Goal: Task Accomplishment & Management: Use online tool/utility

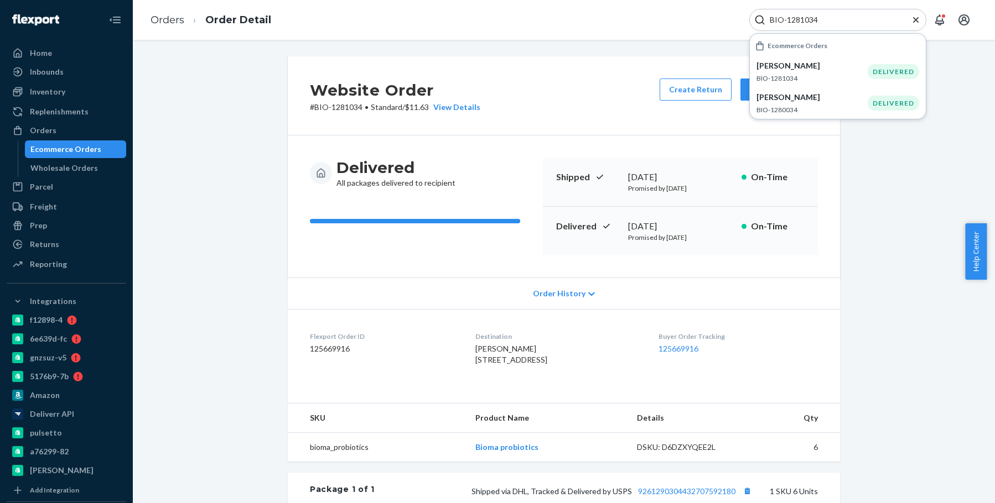
click at [799, 13] on div "BIO-1281034" at bounding box center [837, 20] width 177 height 22
click at [793, 23] on input "BIO-1281034" at bounding box center [833, 19] width 136 height 11
paste input "2697248"
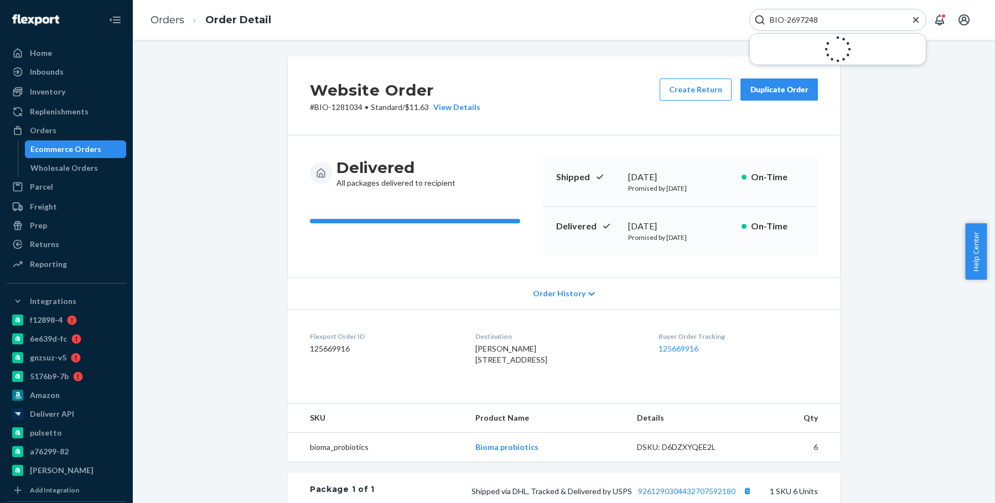
type input "BIO-2697248"
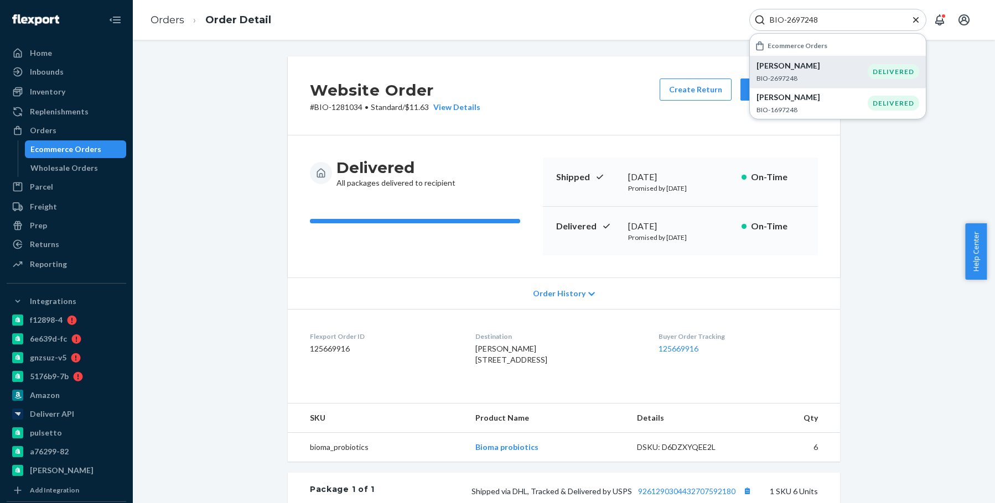
click at [841, 79] on p "BIO-2697248" at bounding box center [811, 78] width 111 height 9
click at [665, 132] on div "Website Order # BIO-2697248 • Standard / $10.75 View Details Submit Claim Creat…" at bounding box center [564, 95] width 552 height 79
click at [669, 100] on button "Create Return" at bounding box center [696, 90] width 72 height 22
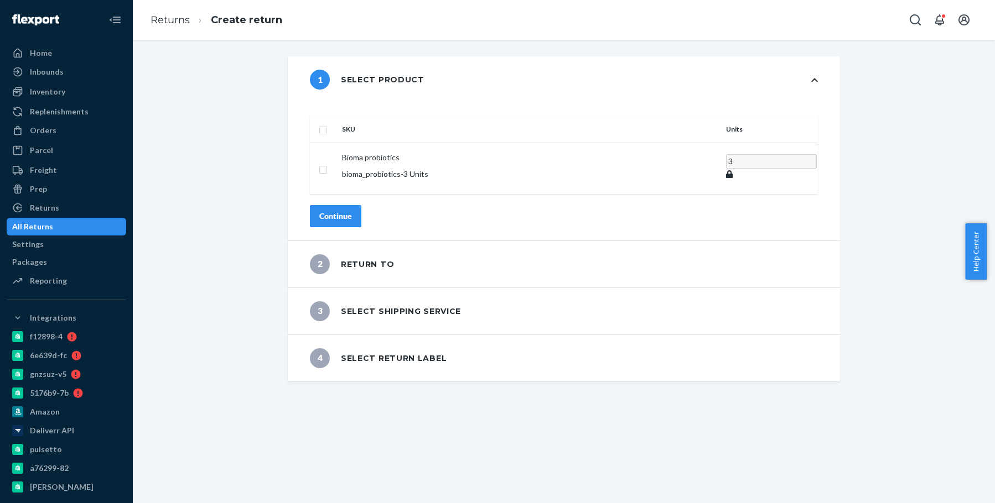
click at [328, 123] on input "checkbox" at bounding box center [323, 129] width 9 height 12
checkbox input "true"
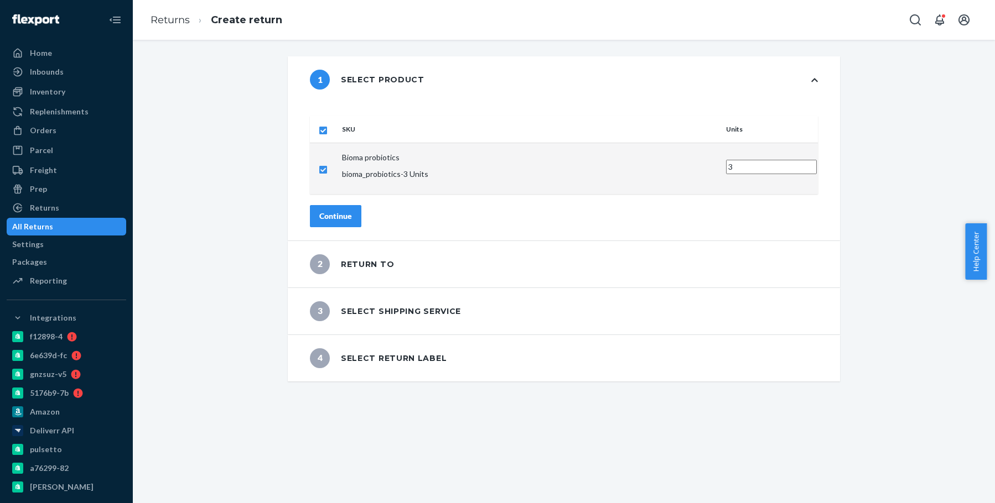
click at [352, 211] on div "Continue" at bounding box center [335, 216] width 33 height 11
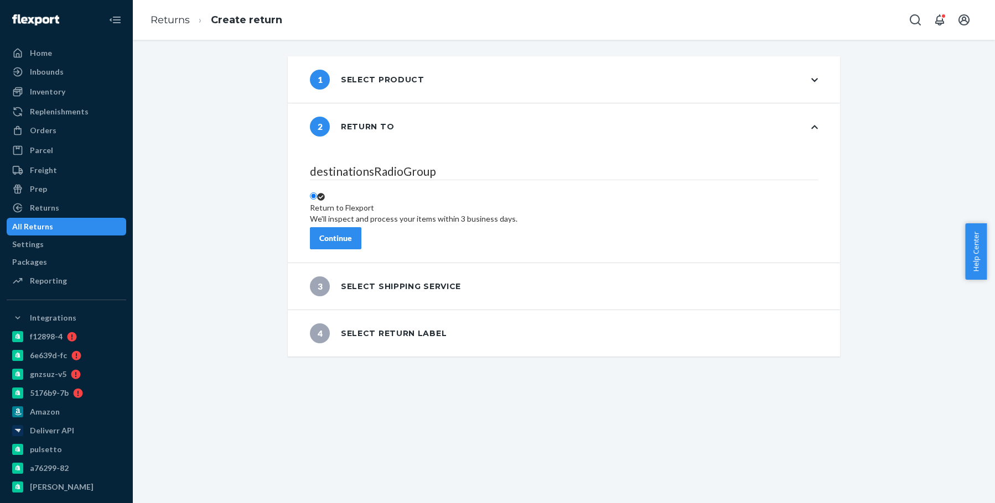
click at [352, 233] on div "Continue" at bounding box center [335, 238] width 33 height 11
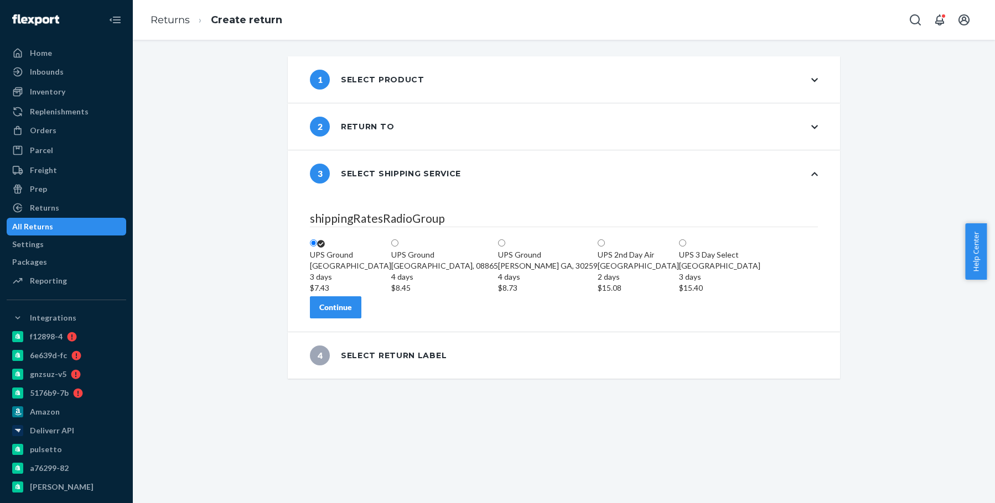
click at [361, 319] on button "Continue" at bounding box center [335, 308] width 51 height 22
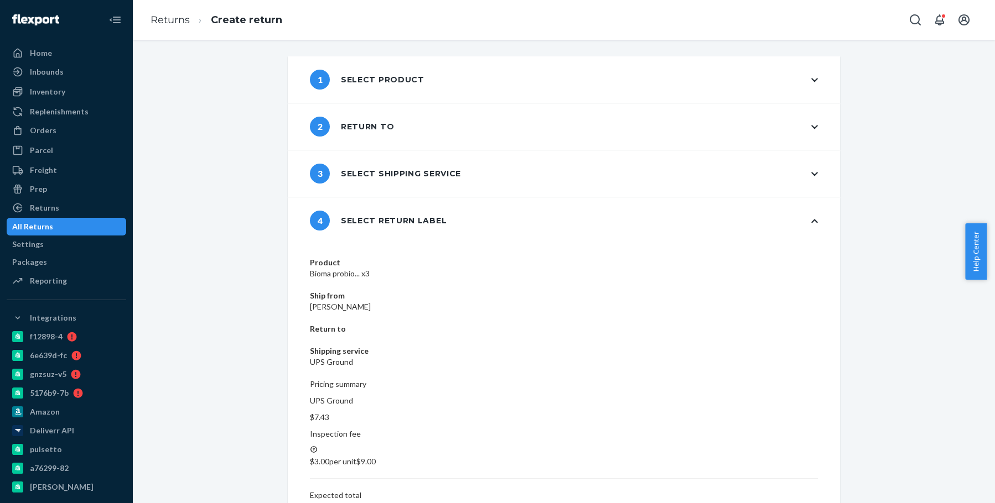
click at [758, 439] on div "Product Bioma probio... x3 Ship from Pam M Guffey Return to Shipping service UP…" at bounding box center [564, 409] width 552 height 331
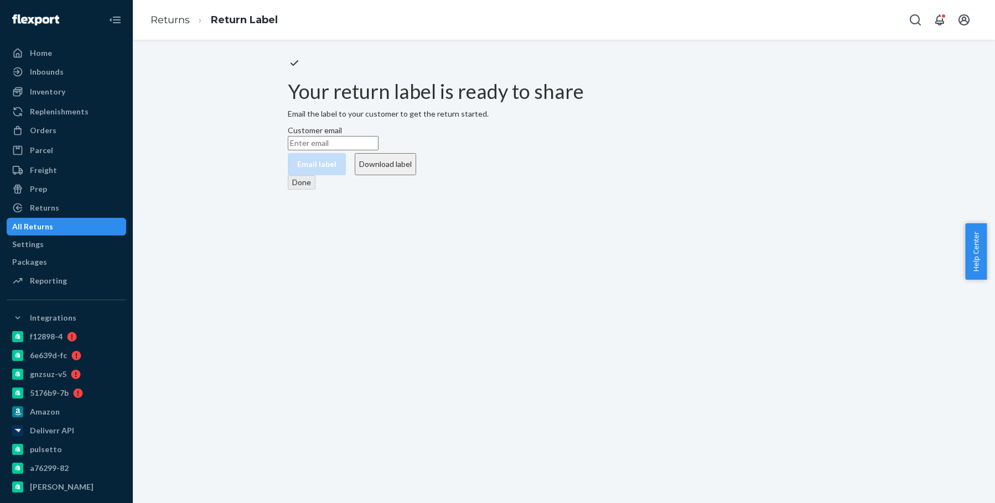
click at [416, 175] on button "Download label" at bounding box center [385, 164] width 61 height 22
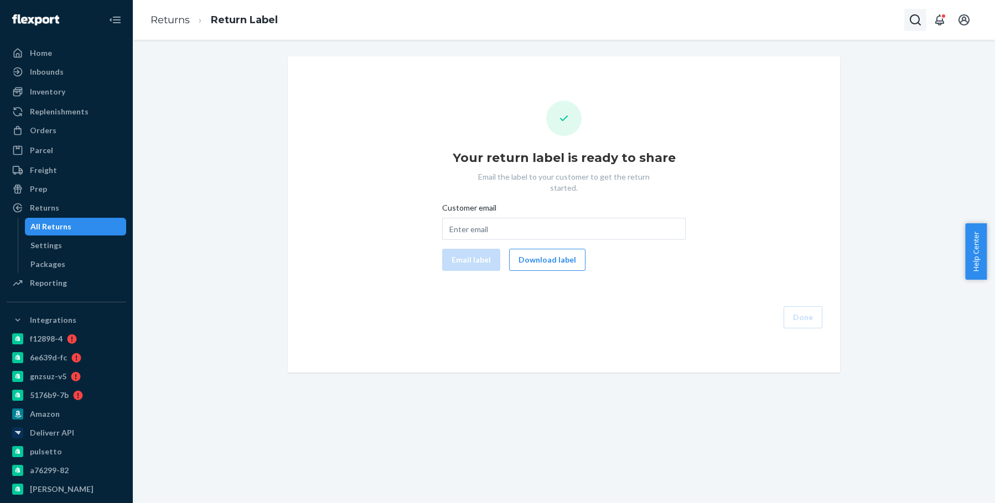
click at [909, 20] on icon "Open Search Box" at bounding box center [914, 19] width 13 height 13
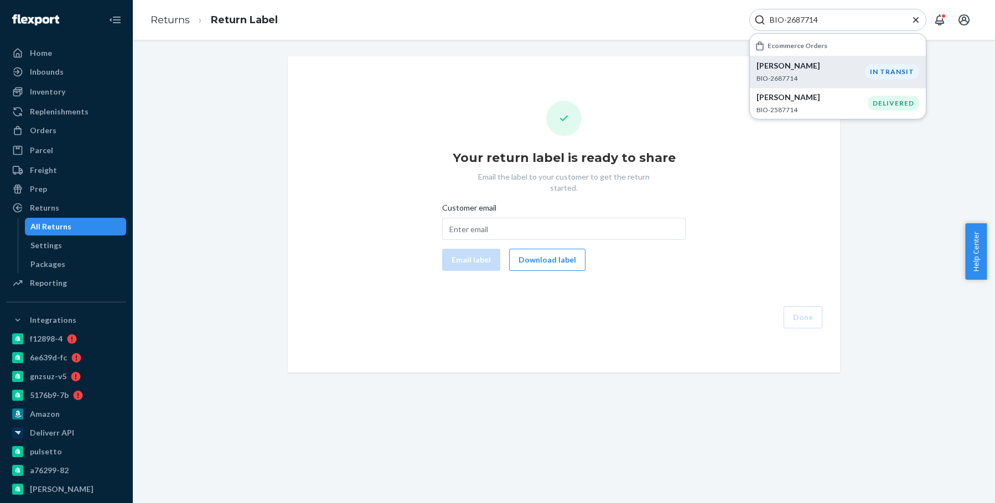
type input "BIO-2687714"
click at [862, 80] on p "BIO-2687714" at bounding box center [810, 78] width 108 height 9
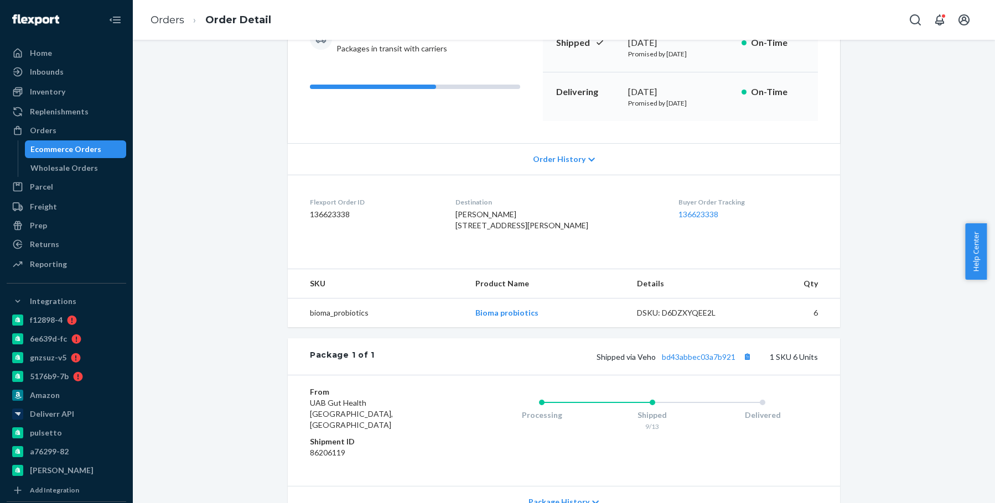
scroll to position [142, 0]
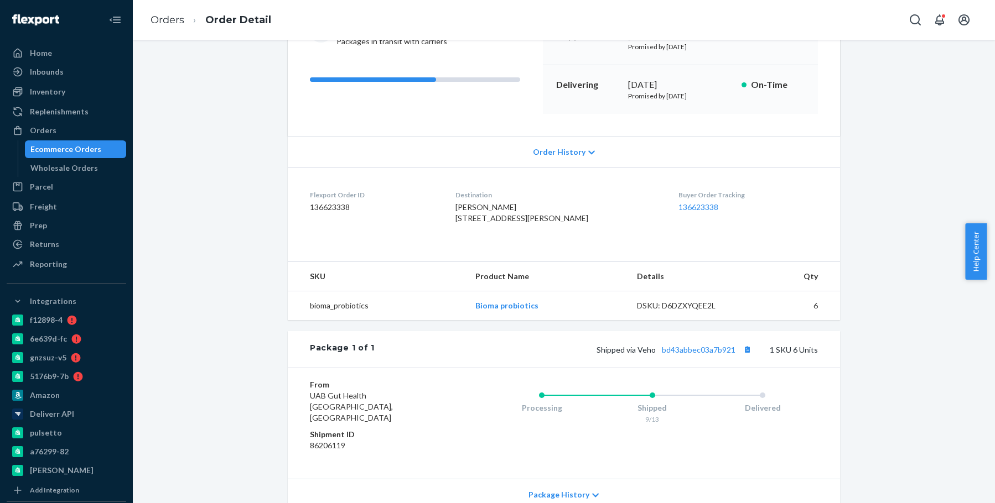
click at [686, 357] on div "Shipped via Veho bd43abbec03a7b921 1 SKU 6 Units" at bounding box center [596, 349] width 443 height 14
click at [694, 355] on link "bd43abbec03a7b921" at bounding box center [699, 349] width 74 height 9
click at [909, 23] on icon "Open Search Box" at bounding box center [914, 19] width 13 height 13
drag, startPoint x: 861, startPoint y: 18, endPoint x: 845, endPoint y: 12, distance: 17.2
click at [860, 18] on input "Search Input" at bounding box center [833, 19] width 136 height 11
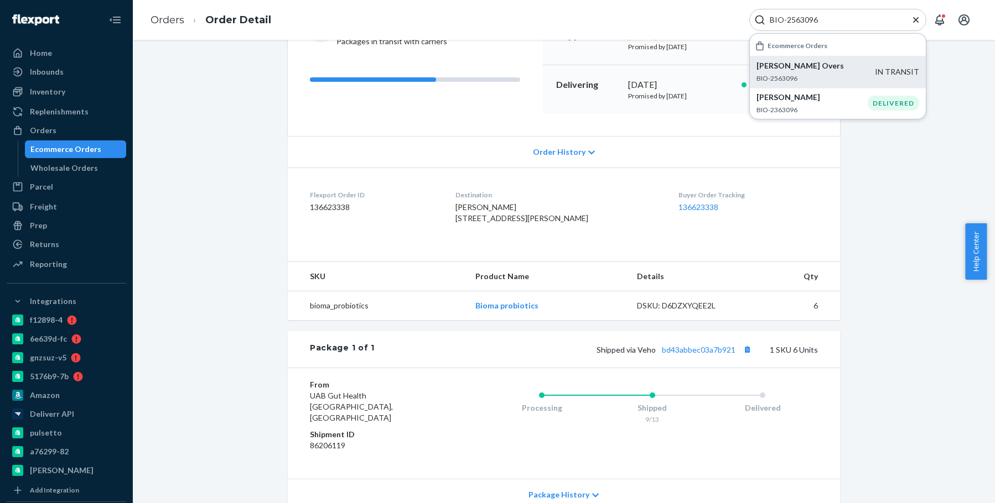
click at [823, 74] on p "BIO-2563096" at bounding box center [815, 78] width 118 height 9
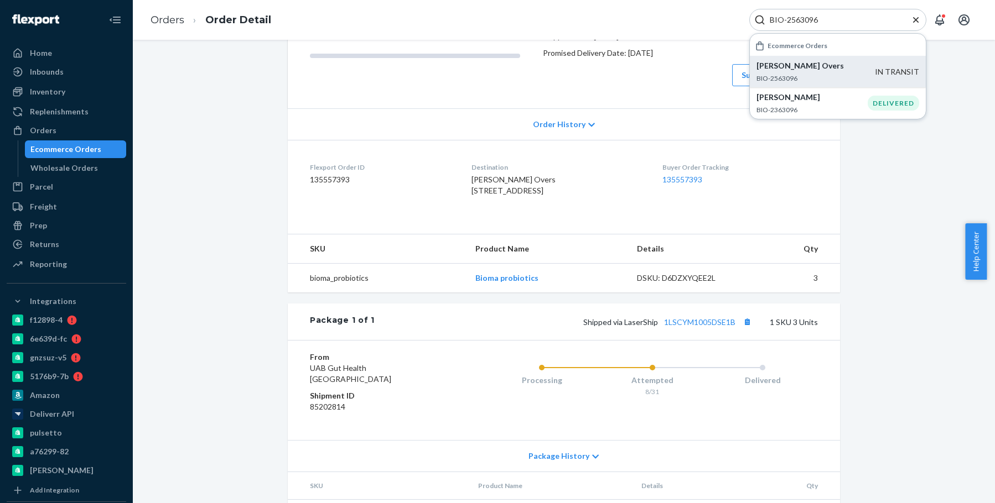
scroll to position [166, 0]
click at [686, 326] on link "1LSCYM1005DSE1B" at bounding box center [699, 321] width 71 height 9
click at [793, 19] on input "BIO-2563096" at bounding box center [833, 19] width 136 height 11
paste input "709288"
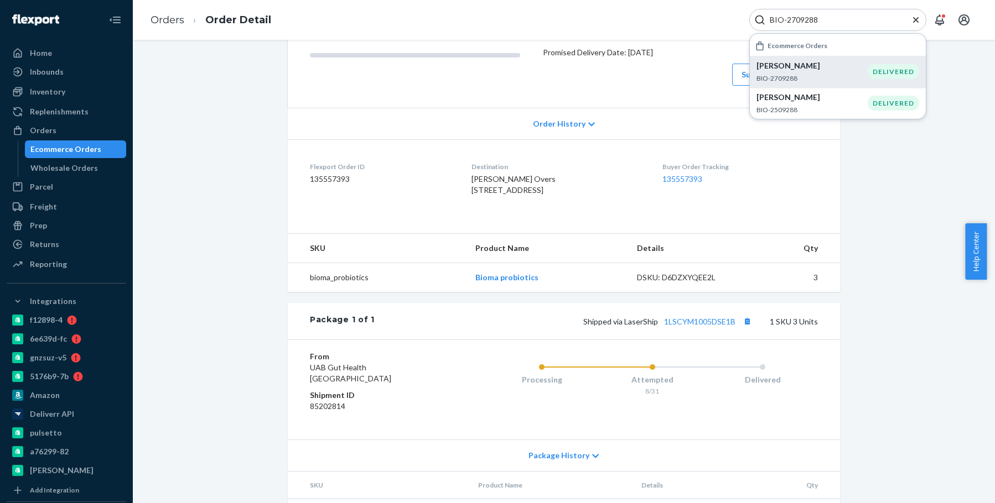
click at [819, 76] on p "BIO-2709288" at bounding box center [811, 78] width 111 height 9
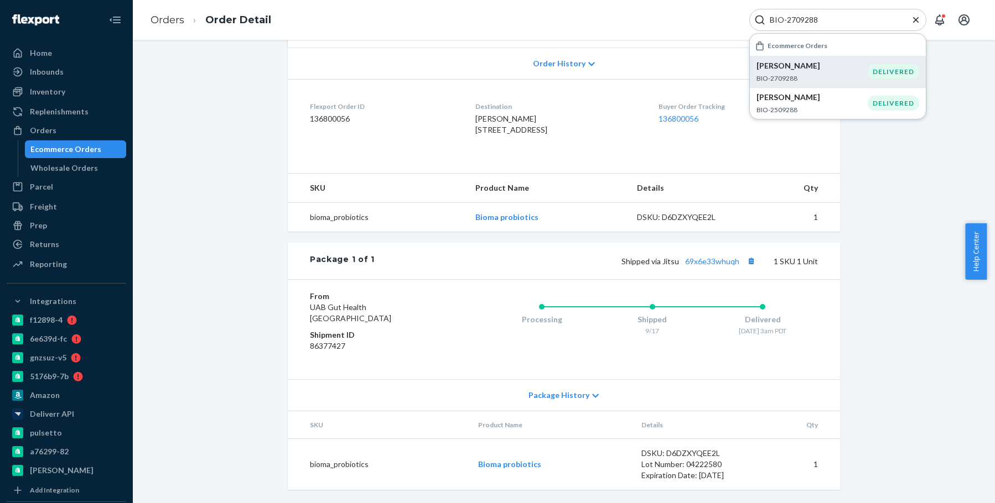
scroll to position [263, 0]
click at [702, 263] on link "69x6e33whuqh" at bounding box center [712, 261] width 54 height 9
click at [803, 18] on input "BIO-2709288" at bounding box center [833, 19] width 136 height 11
paste input "2702"
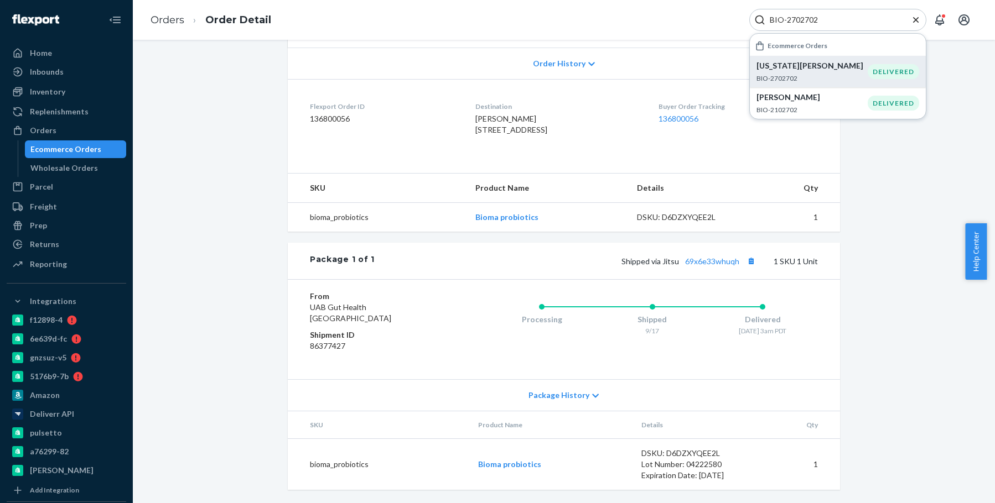
type input "BIO-2702702"
click at [820, 63] on p "Virginia Fontes" at bounding box center [811, 65] width 111 height 11
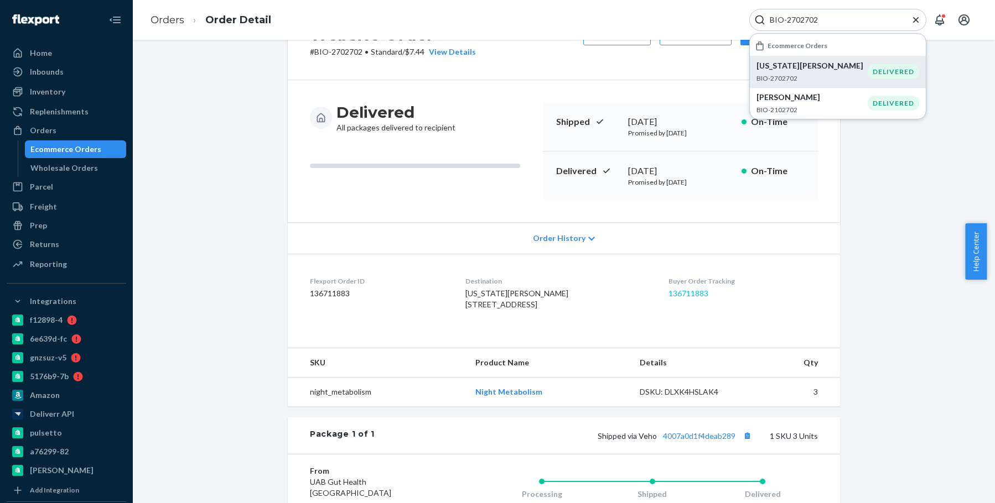
scroll to position [252, 0]
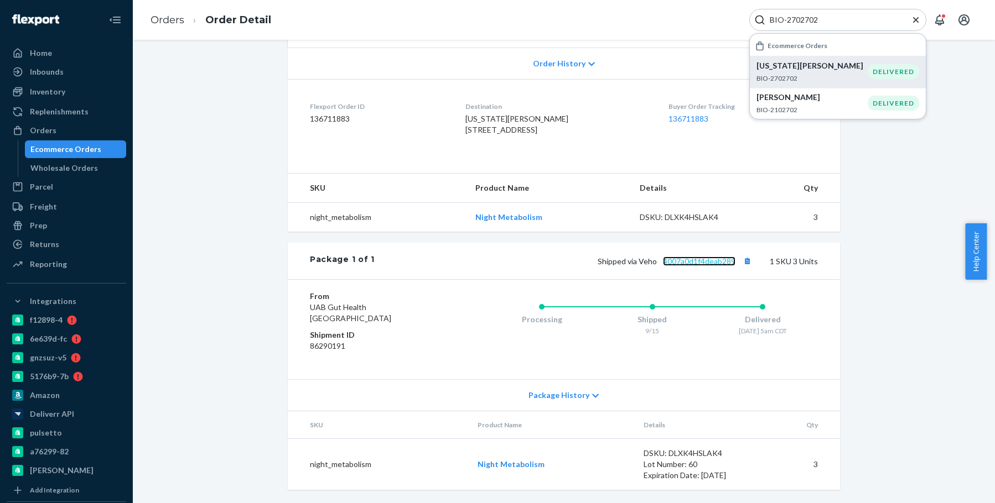
click at [685, 263] on link "4007a0d1f4deab289" at bounding box center [699, 261] width 72 height 9
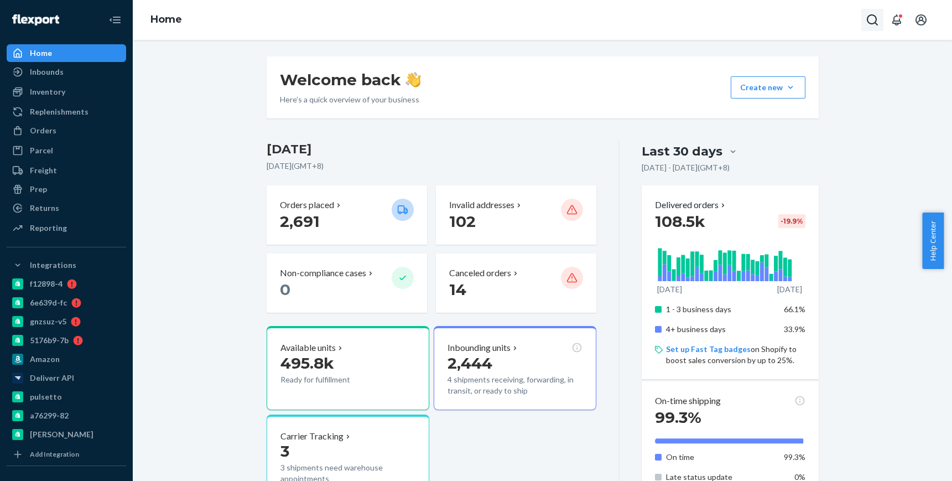
click at [870, 19] on icon "Open Search Box" at bounding box center [872, 19] width 13 height 13
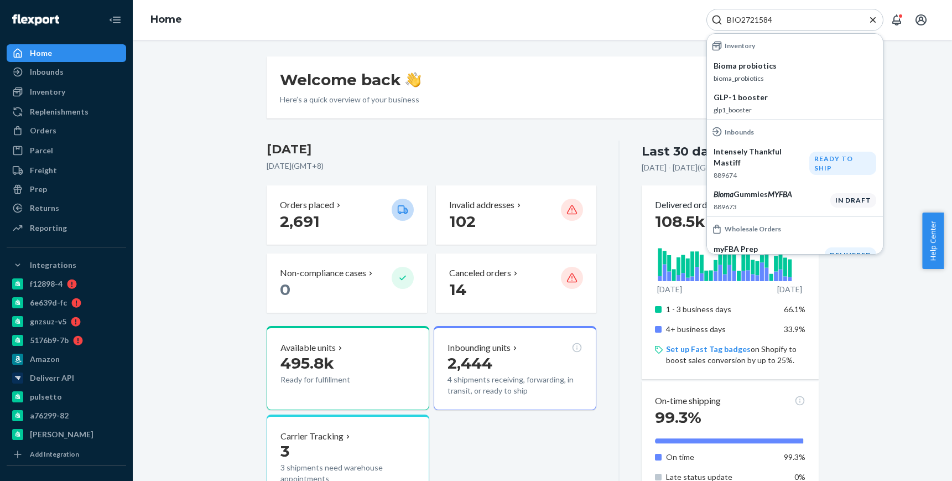
click at [741, 18] on input "BIO2721584" at bounding box center [791, 19] width 136 height 11
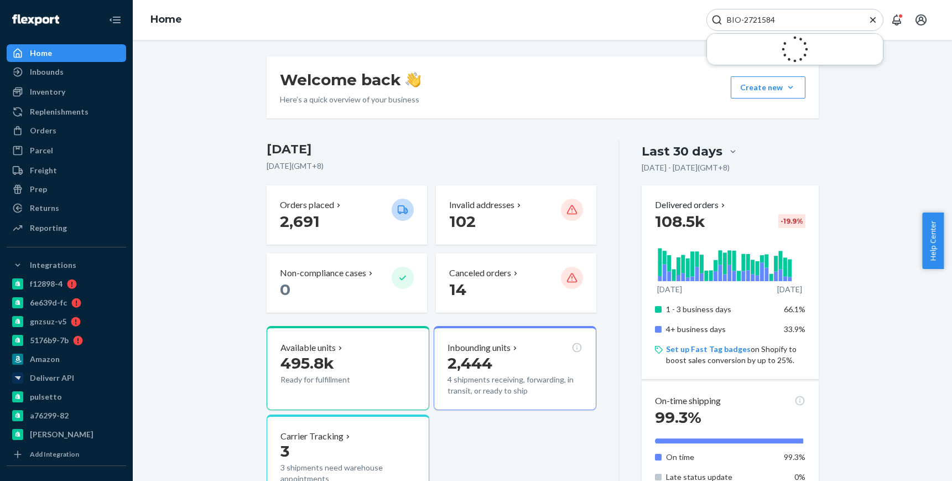
type input "BIO-2721584"
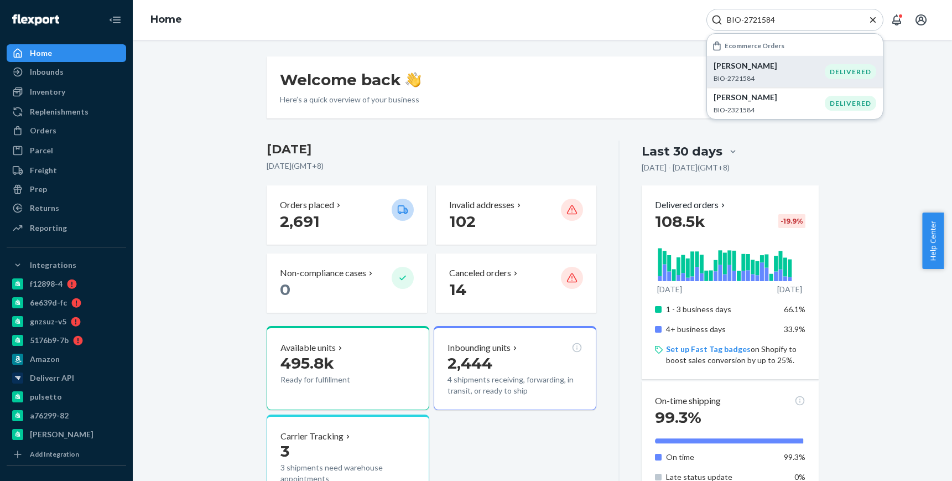
click at [799, 71] on p "Myra Cole" at bounding box center [769, 65] width 111 height 11
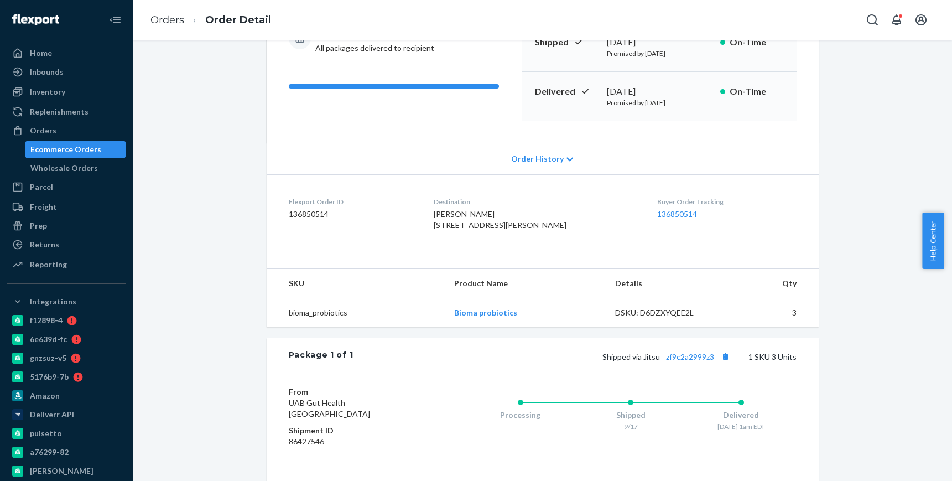
scroll to position [166, 0]
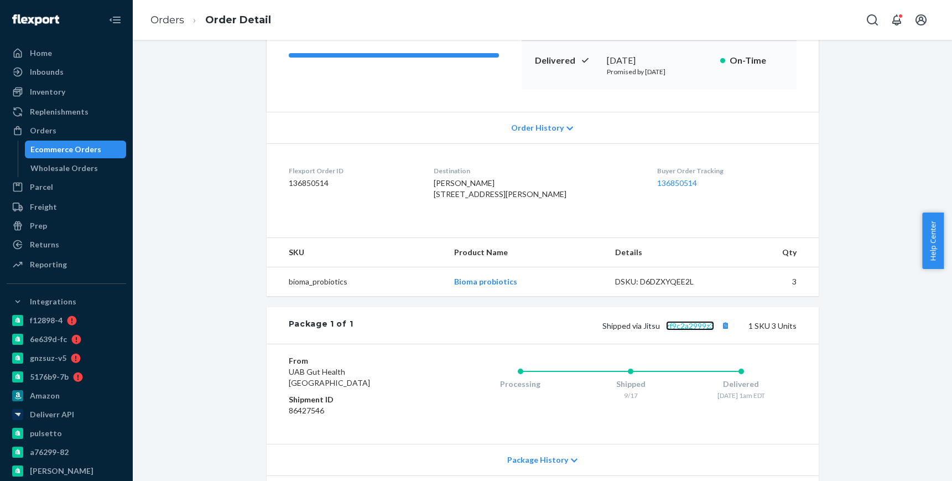
click at [676, 330] on link "zf9c2a2999z3" at bounding box center [690, 325] width 48 height 9
click at [864, 16] on button "Open Search Box" at bounding box center [872, 20] width 22 height 22
type input "BIO-2598959"
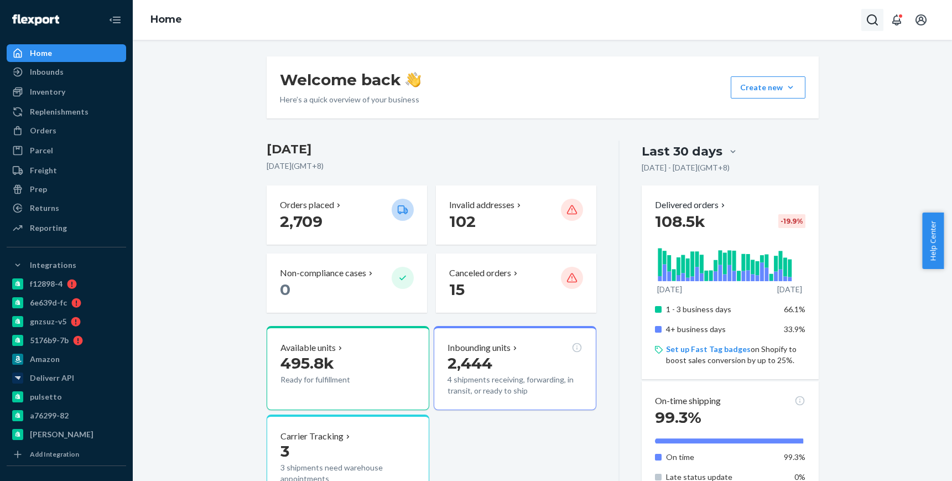
click at [866, 15] on icon "Open Search Box" at bounding box center [872, 19] width 13 height 13
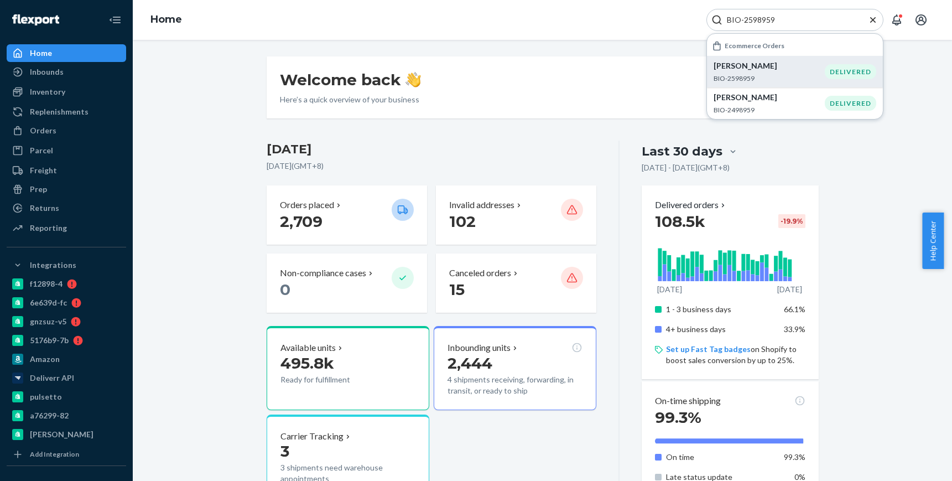
type input "BIO-2598959"
click at [796, 71] on div "[PERSON_NAME] BIO-2598959" at bounding box center [769, 71] width 111 height 23
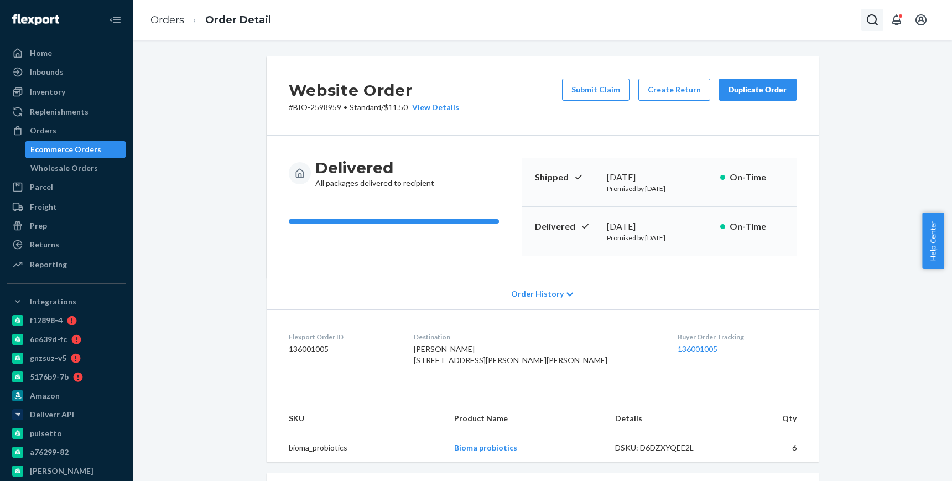
click at [881, 19] on button "Open Search Box" at bounding box center [872, 20] width 22 height 22
click at [826, 22] on input "Search Input" at bounding box center [791, 19] width 136 height 11
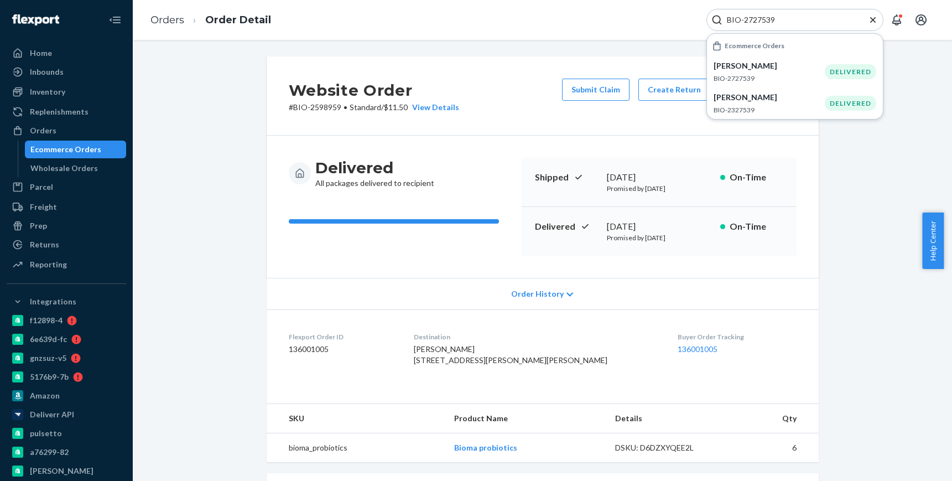
type input "BIO-2727539"
click at [790, 72] on div "[PERSON_NAME] BIO-2727539" at bounding box center [769, 71] width 111 height 23
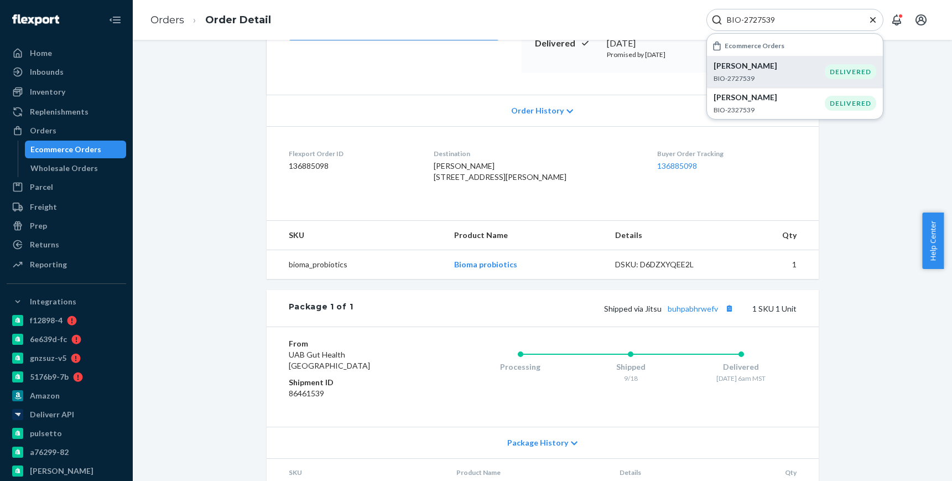
scroll to position [275, 0]
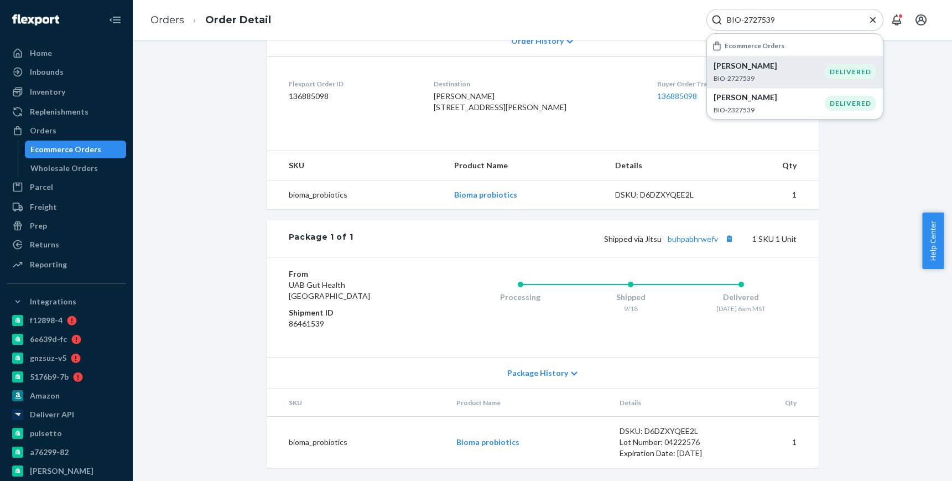
click at [772, 67] on p "[PERSON_NAME]" at bounding box center [769, 65] width 111 height 11
click at [687, 241] on link "buhpabhrwefv" at bounding box center [693, 238] width 50 height 9
